Goal: Information Seeking & Learning: Learn about a topic

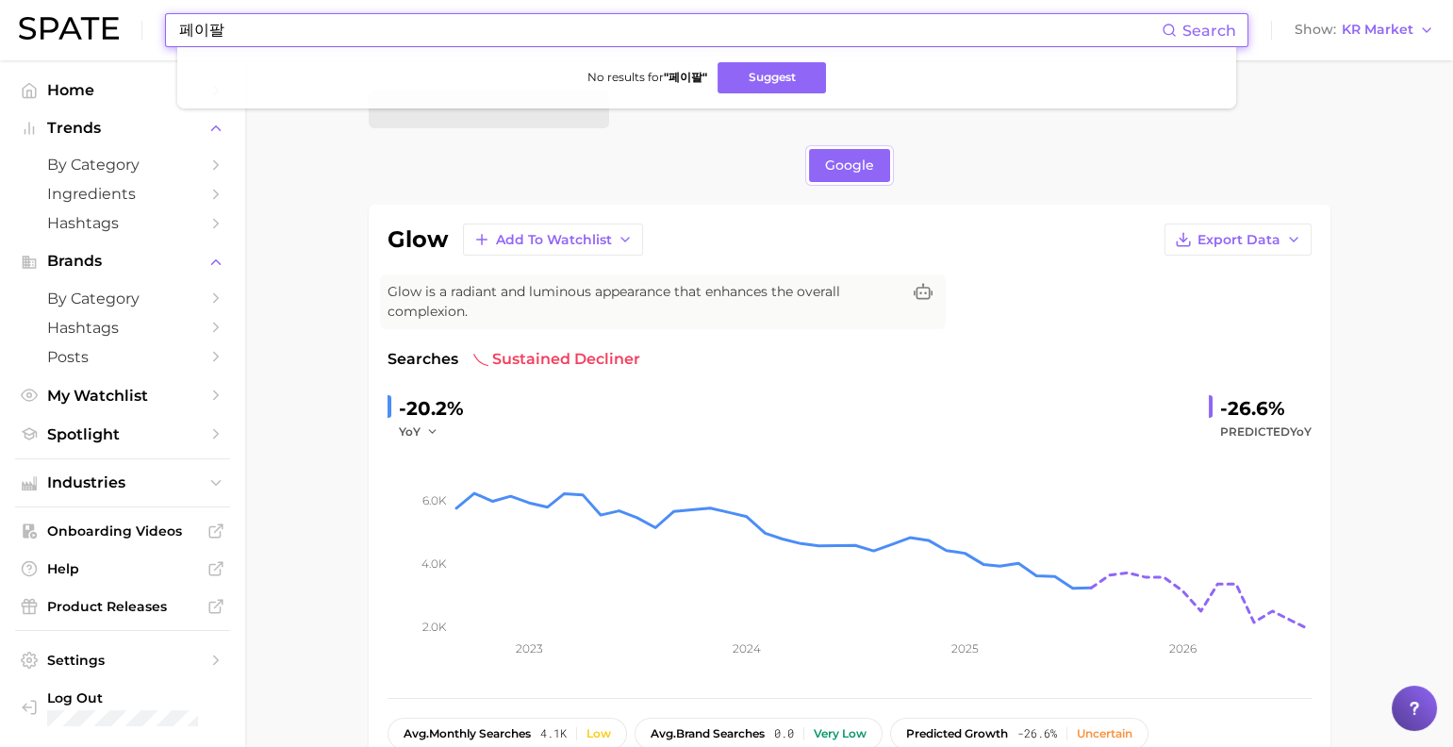
click at [419, 41] on input "페이팔" at bounding box center [669, 30] width 984 height 32
click at [420, 35] on input "페이팔" at bounding box center [669, 30] width 984 height 32
type input "exosome"
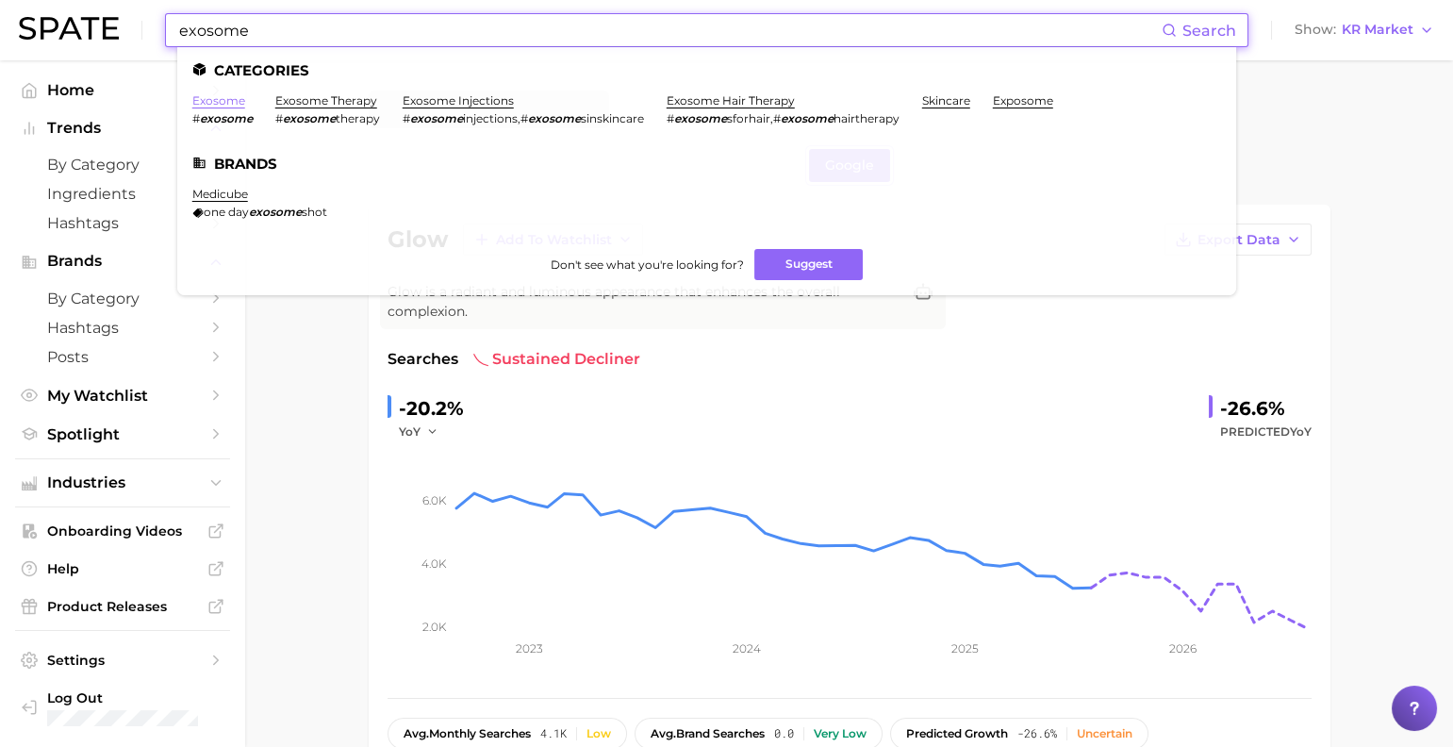
click at [231, 101] on link "exosome" at bounding box center [218, 100] width 53 height 14
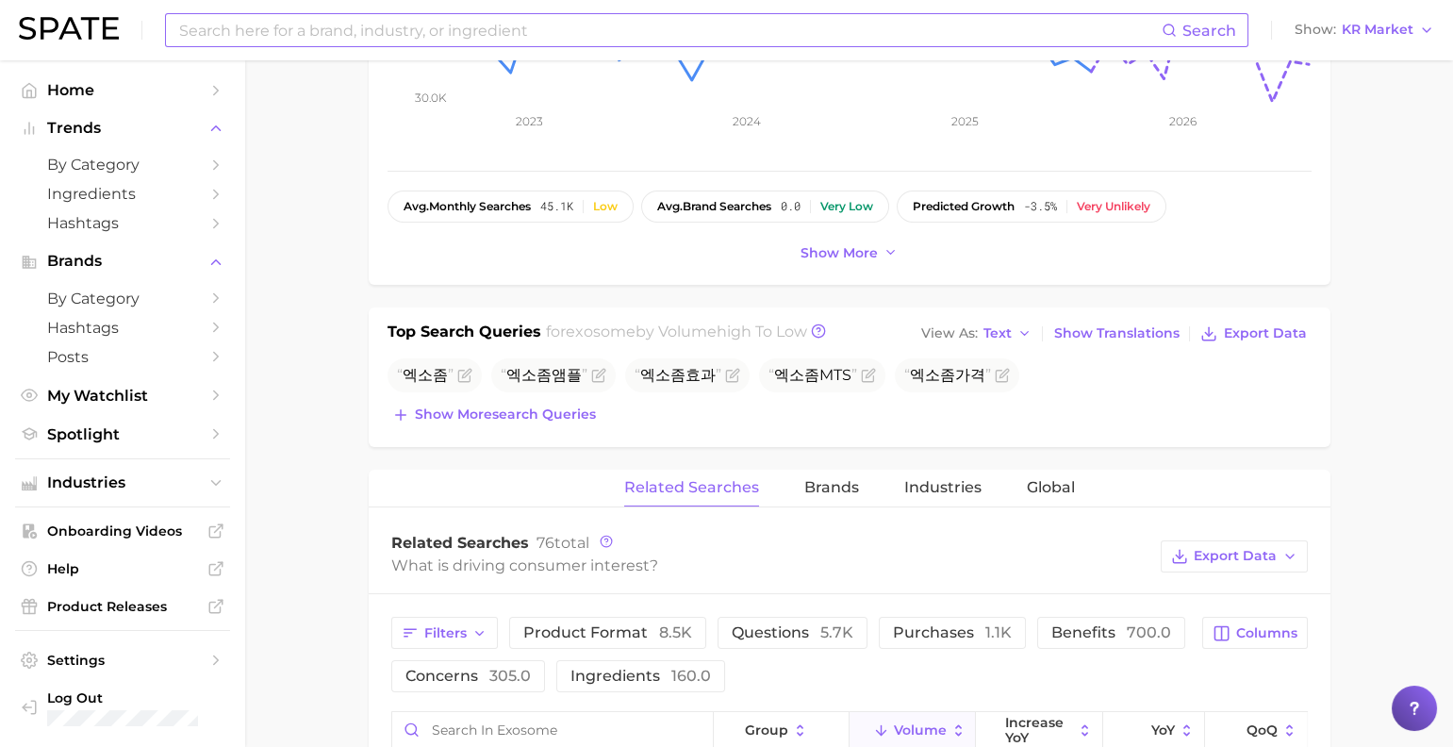
scroll to position [867, 0]
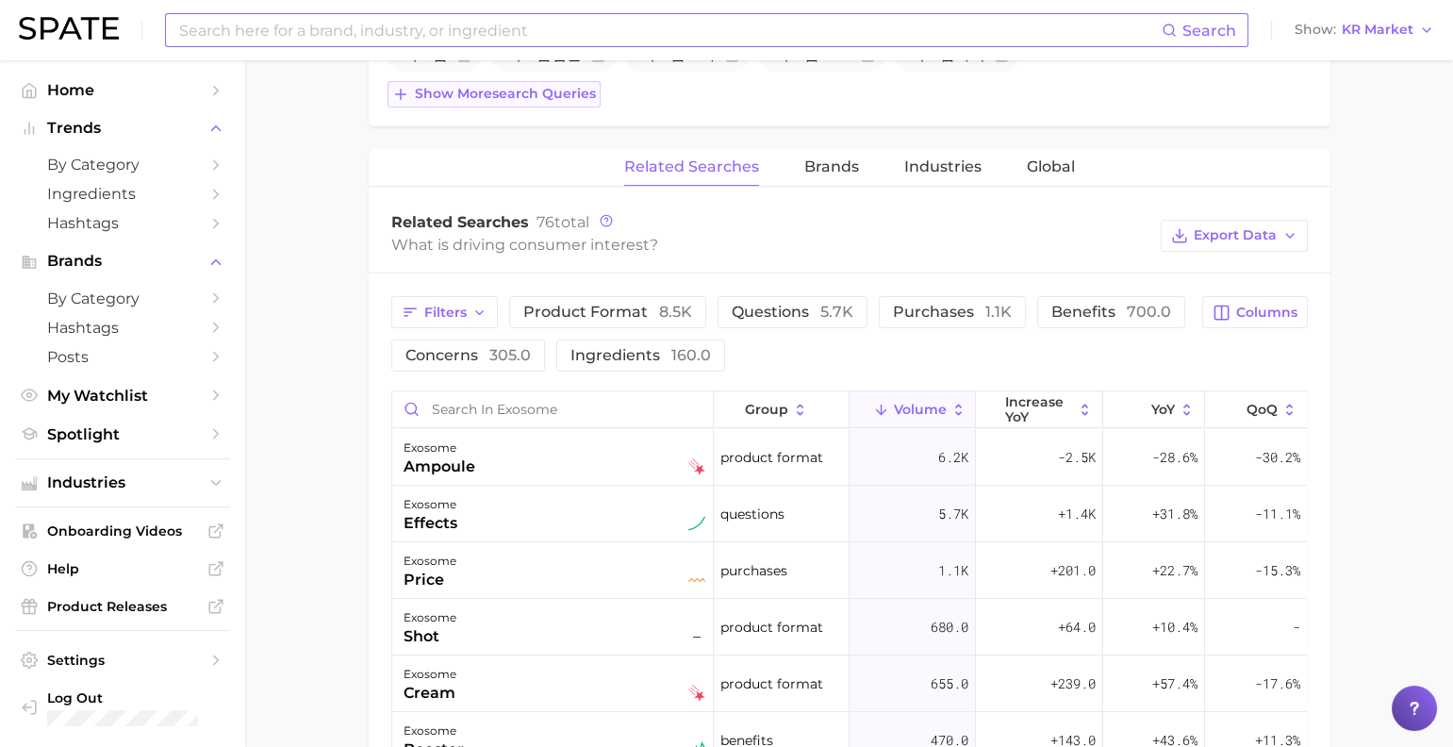
click at [586, 107] on button "Show more search queries" at bounding box center [493, 94] width 213 height 26
